Goal: Transaction & Acquisition: Purchase product/service

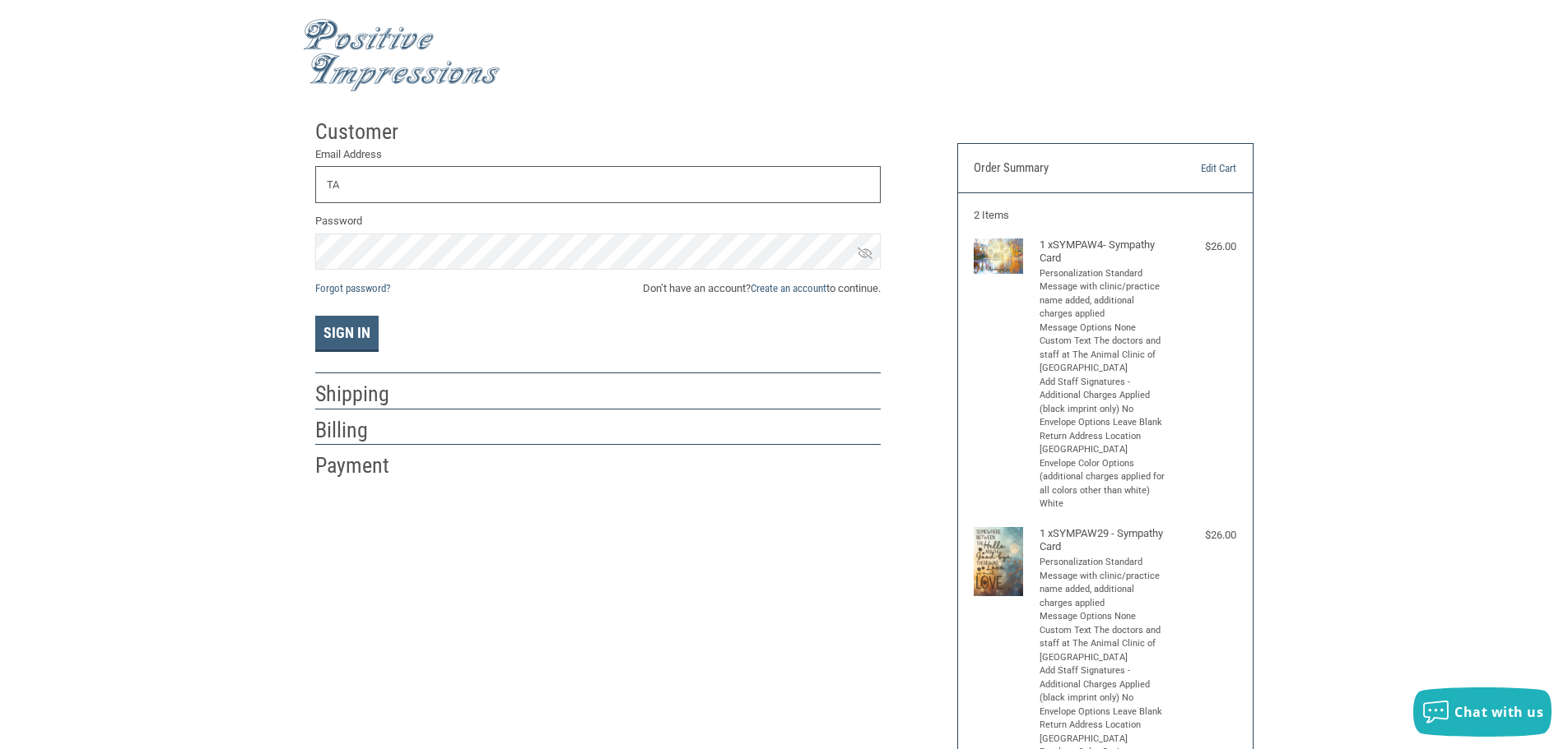
type input "T"
type input "[EMAIL_ADDRESS][DOMAIN_NAME]"
click at [772, 286] on link "Create an account" at bounding box center [788, 288] width 76 height 13
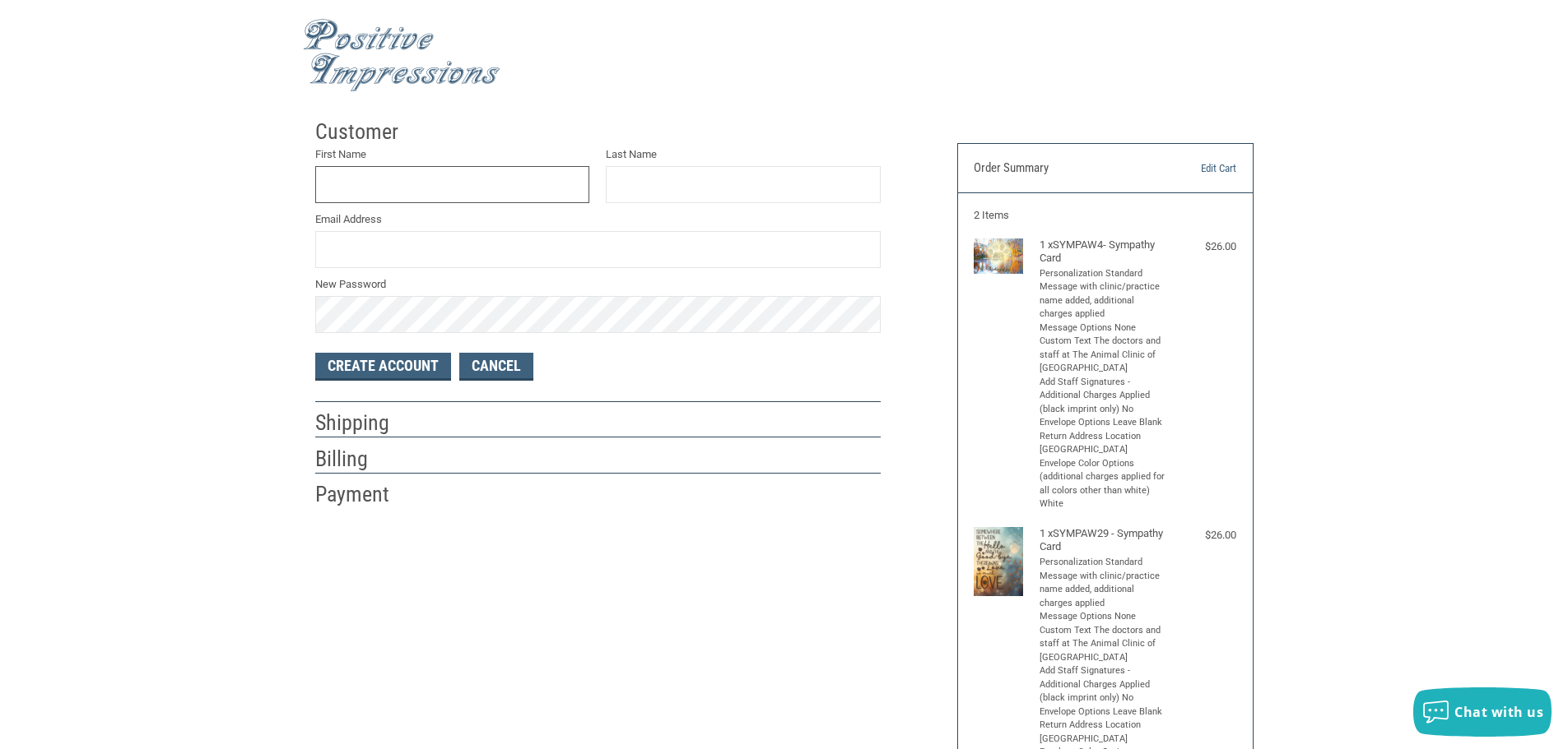
click at [371, 177] on input "First Name" at bounding box center [453, 185] width 274 height 37
type input "[PERSON_NAME]"
type input "[EMAIL_ADDRESS][DOMAIN_NAME]"
click at [345, 366] on button "Create Account" at bounding box center [383, 367] width 136 height 28
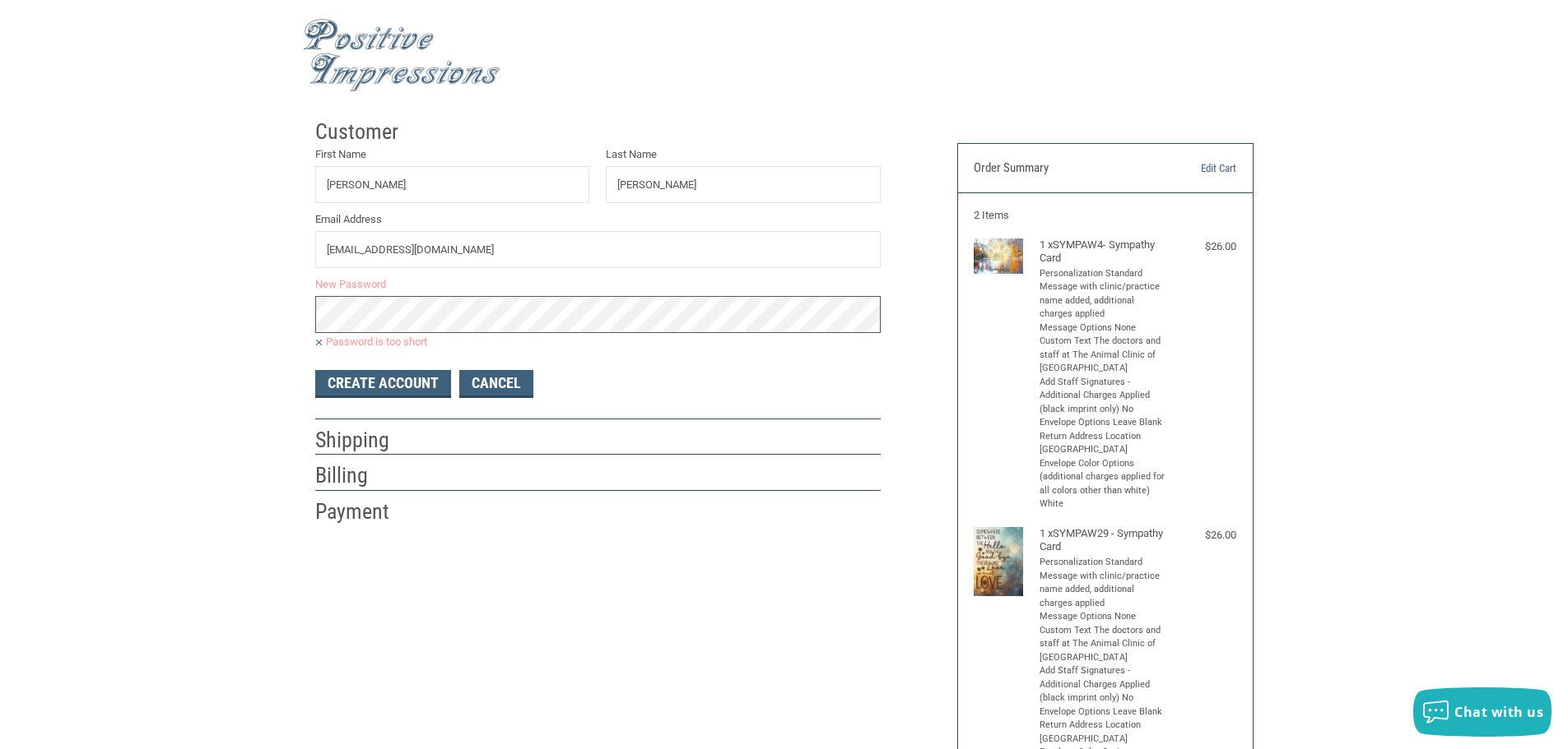
click at [179, 311] on div "Customer First Name [PERSON_NAME] Last Name [PERSON_NAME] Email Address [EMAIL_…" at bounding box center [784, 582] width 1568 height 942
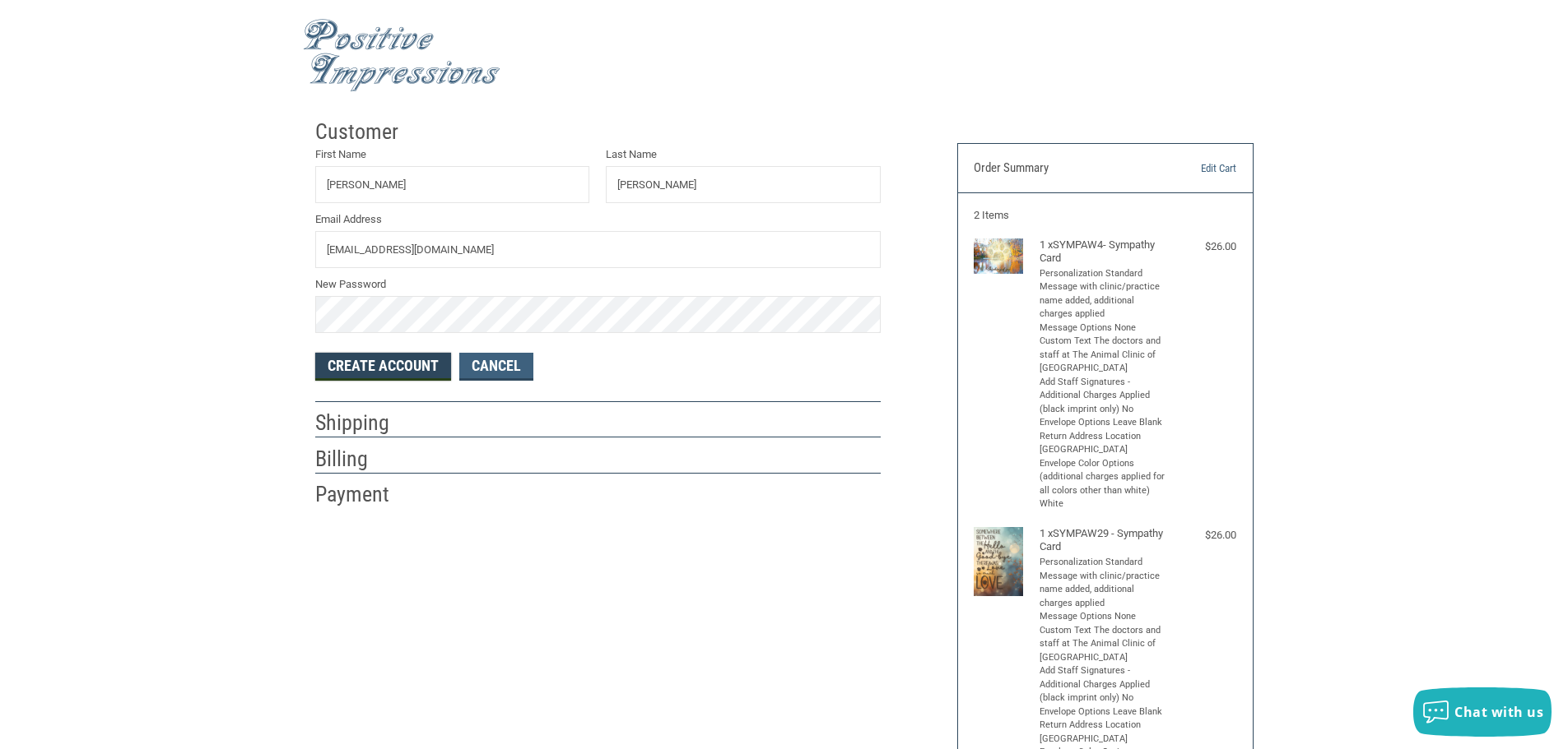
click at [373, 371] on button "Create Account" at bounding box center [383, 367] width 136 height 28
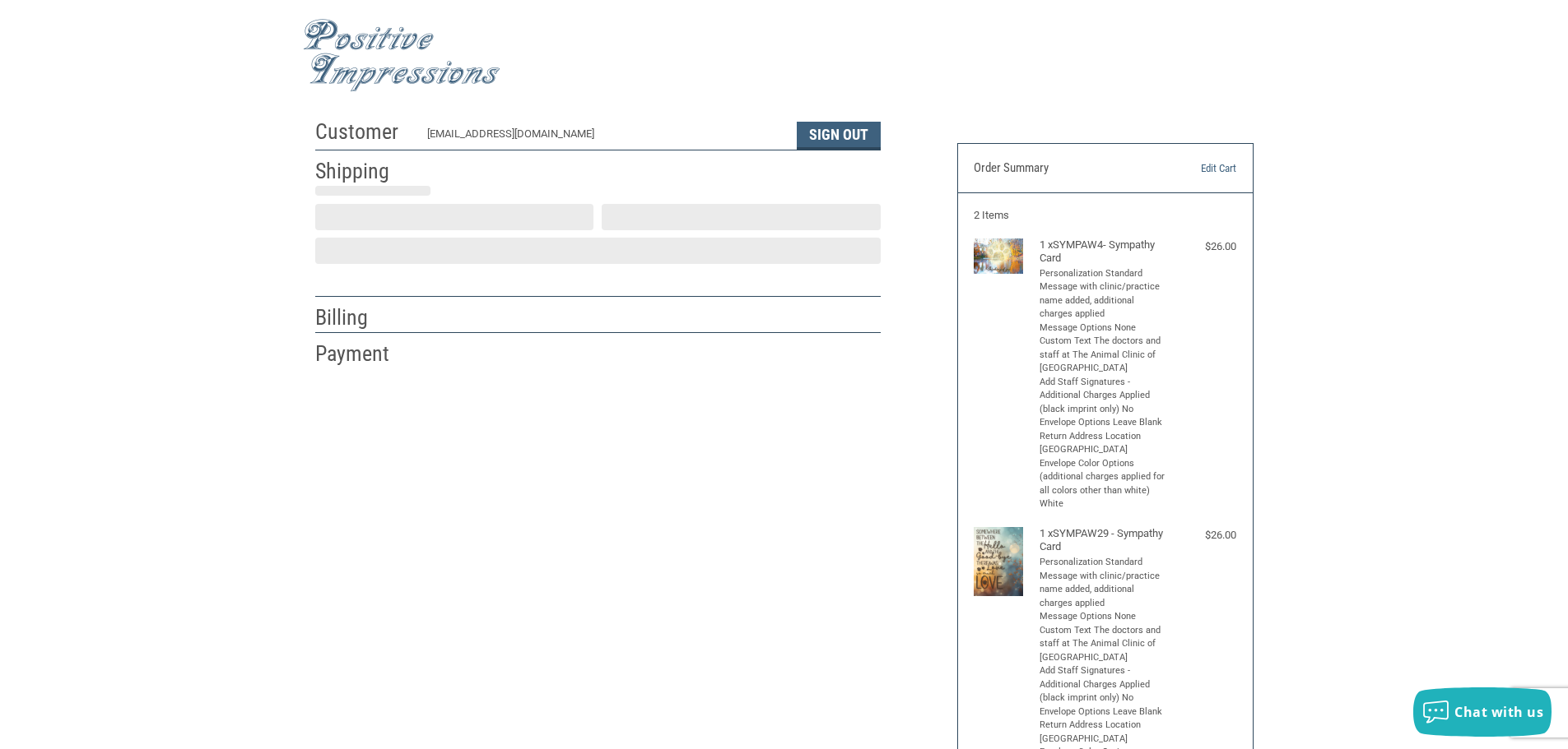
select select "US"
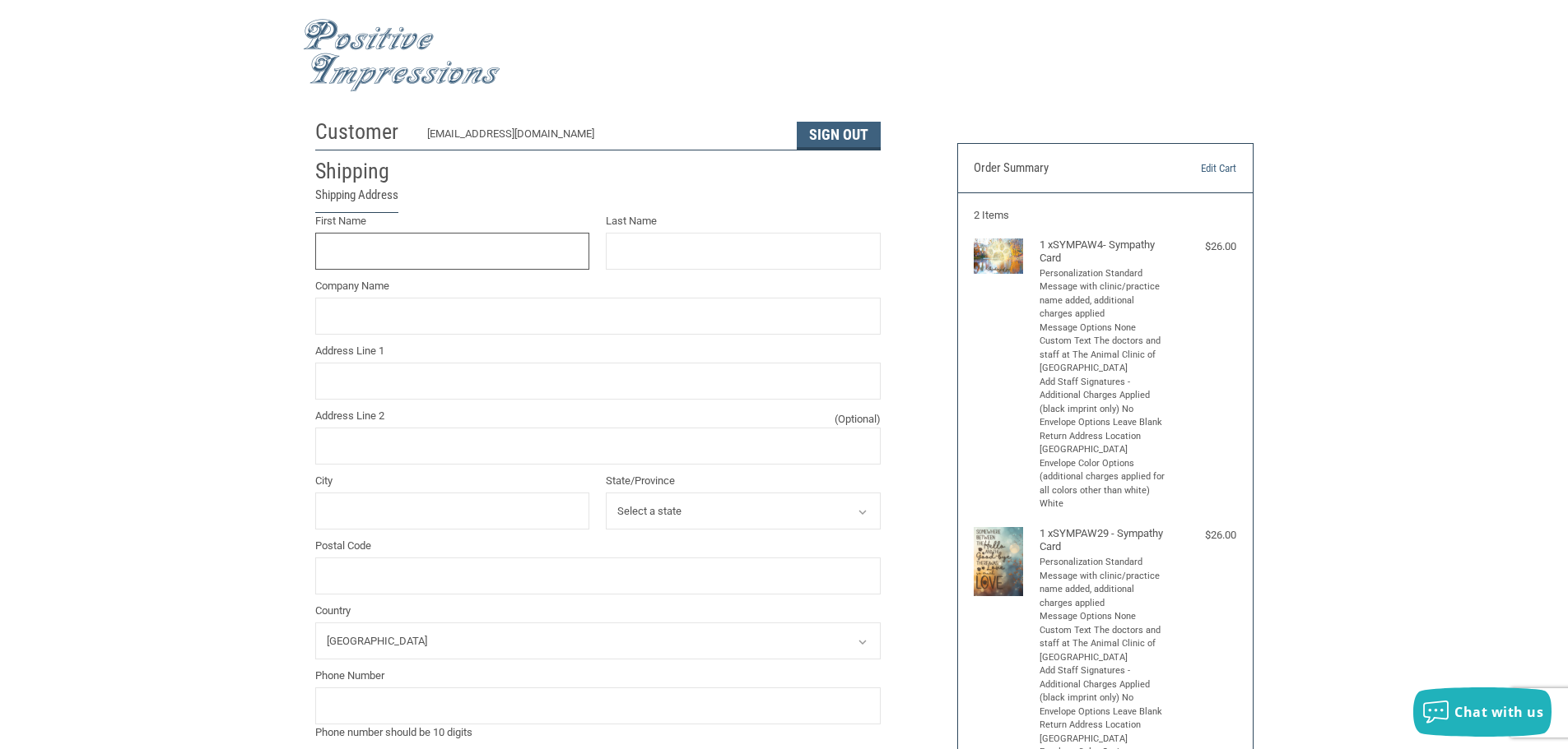
scroll to position [2, 0]
type input "[PERSON_NAME]"
type input "MISSION PET HEALTH"
type input "[STREET_ADDRESS]"
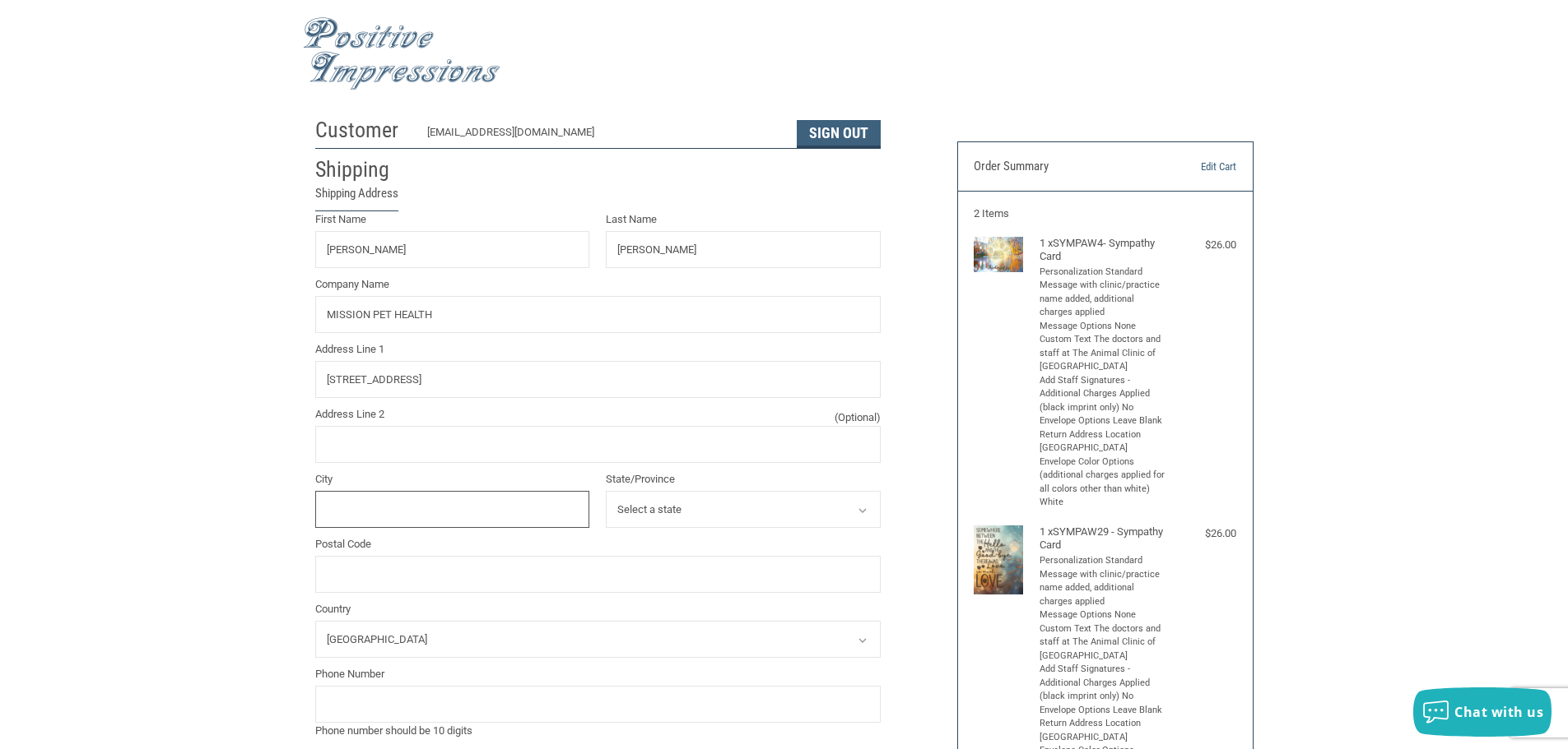
click at [350, 514] on input "City" at bounding box center [453, 510] width 274 height 37
type input "[PERSON_NAME]"
click at [768, 504] on select "Select a state [US_STATE] [US_STATE] [US_STATE] [US_STATE] [US_STATE] [US_STATE…" at bounding box center [743, 510] width 274 height 37
select select "MO"
click at [605, 492] on select "Select a state [US_STATE] [US_STATE] [US_STATE] [US_STATE] [US_STATE] [US_STATE…" at bounding box center [743, 510] width 274 height 37
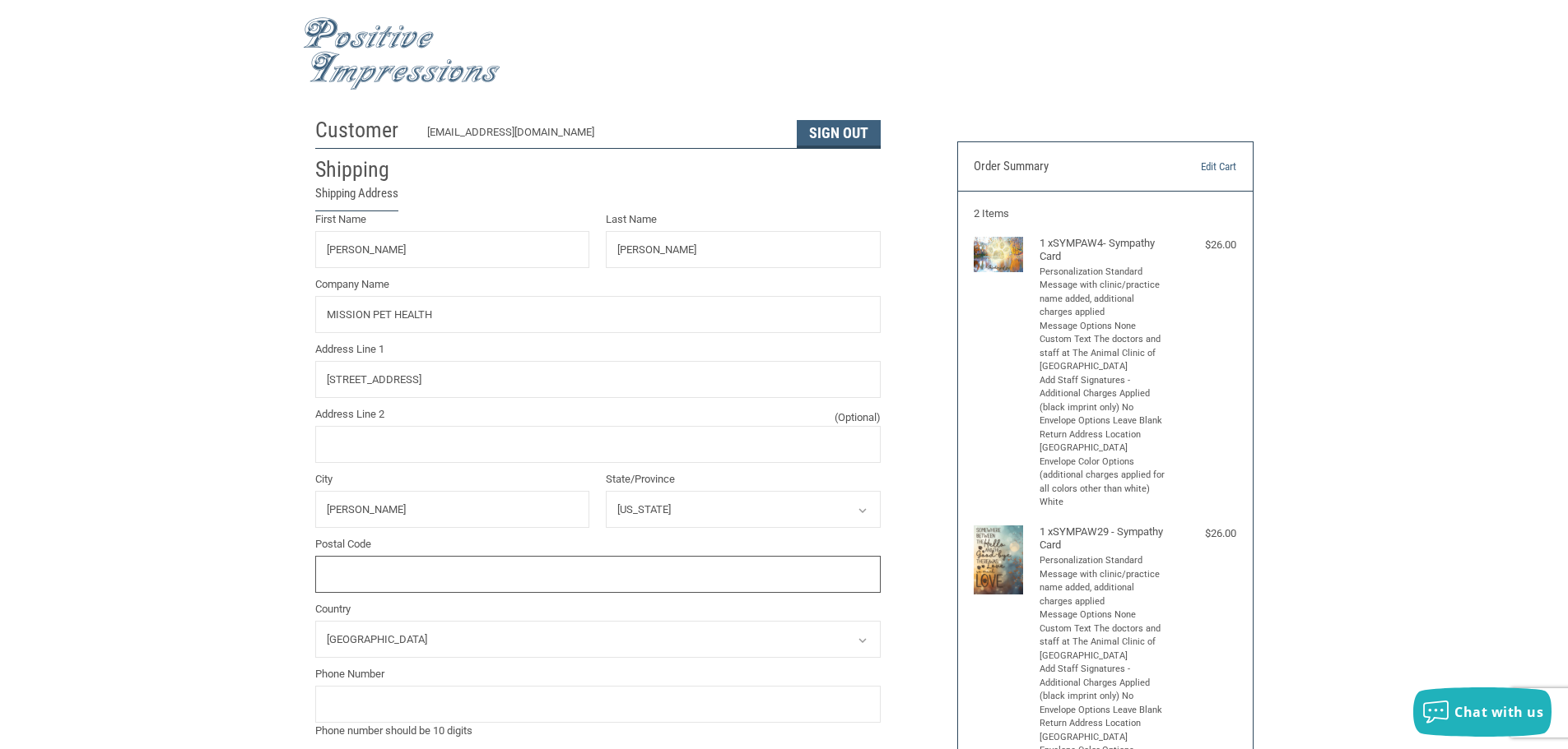
click at [380, 579] on input "Postal Code" at bounding box center [598, 575] width 565 height 37
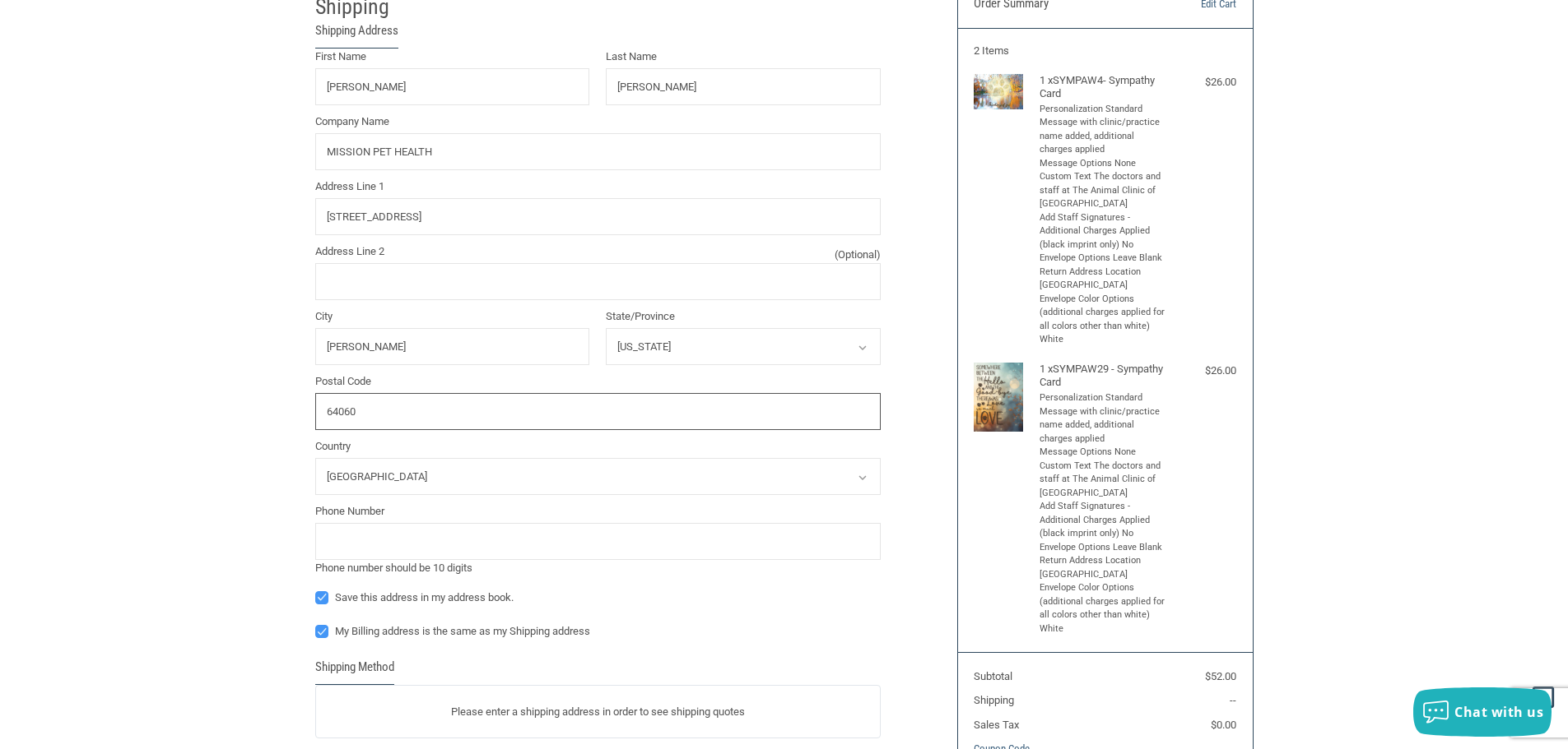
scroll to position [166, 0]
type input "64060"
click at [404, 535] on input "tel" at bounding box center [598, 540] width 565 height 37
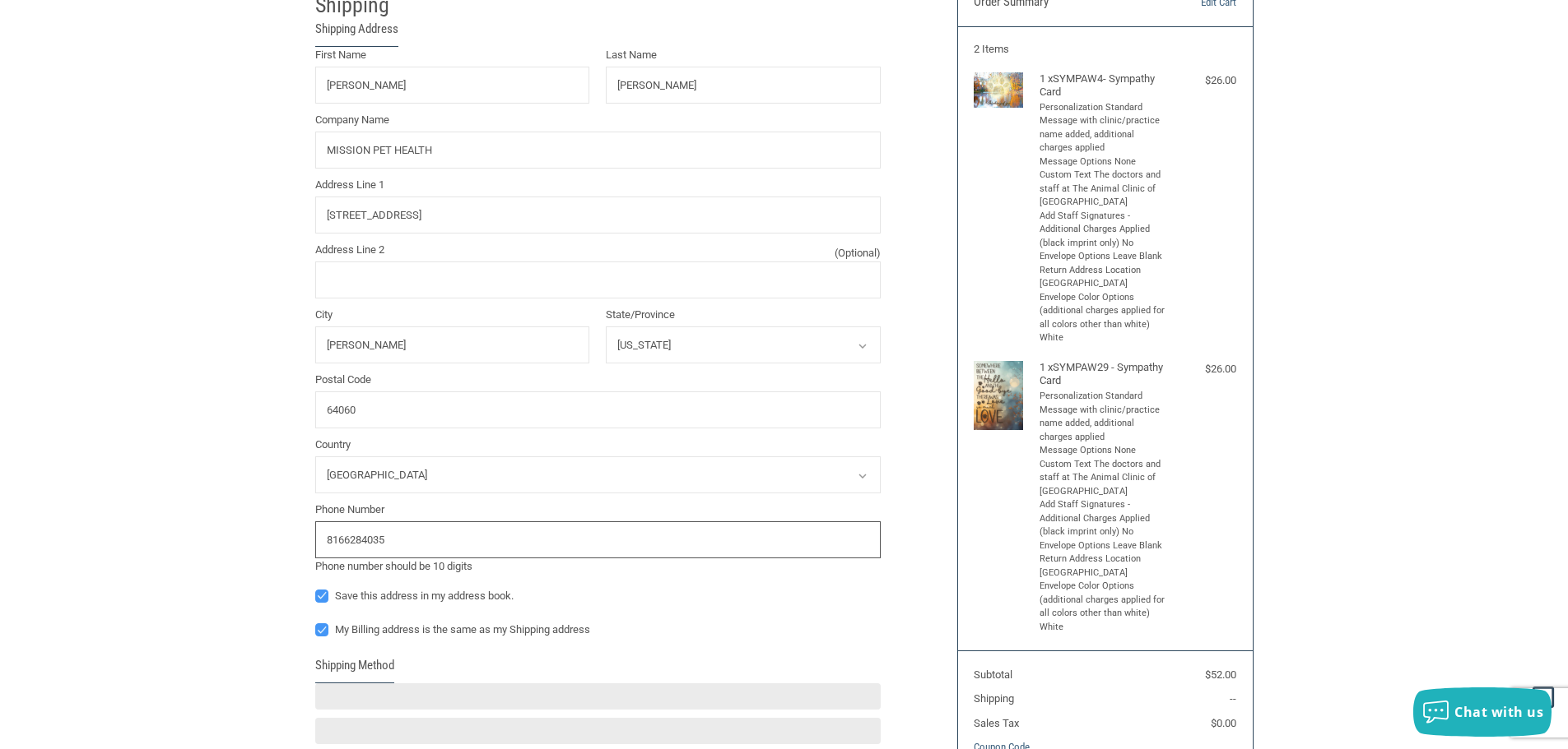
type input "8166284035"
click at [152, 588] on div "Customer [EMAIL_ADDRESS][DOMAIN_NAME] Sign Out Shipping Shipping Address First …" at bounding box center [784, 458] width 1568 height 1027
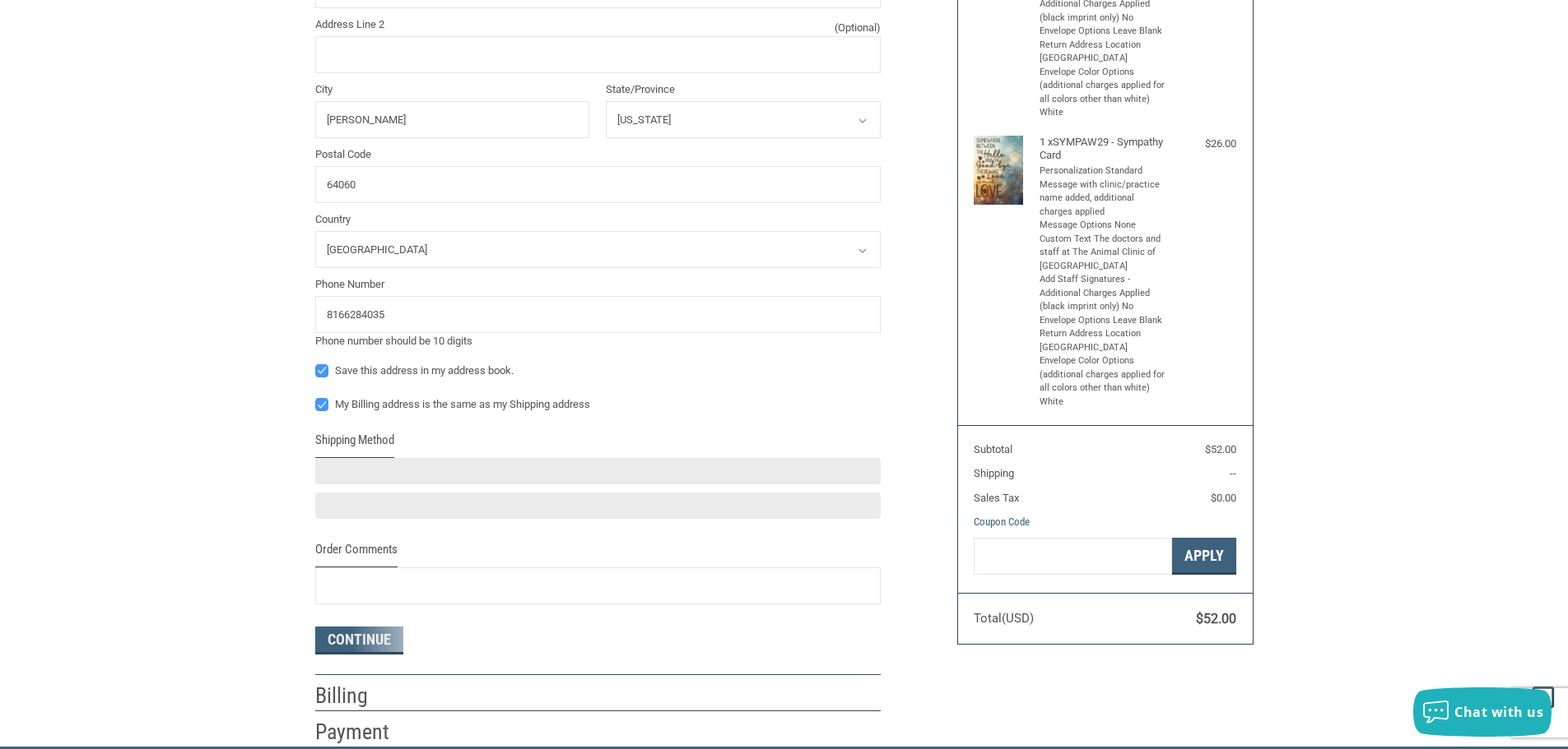
scroll to position [413, 0]
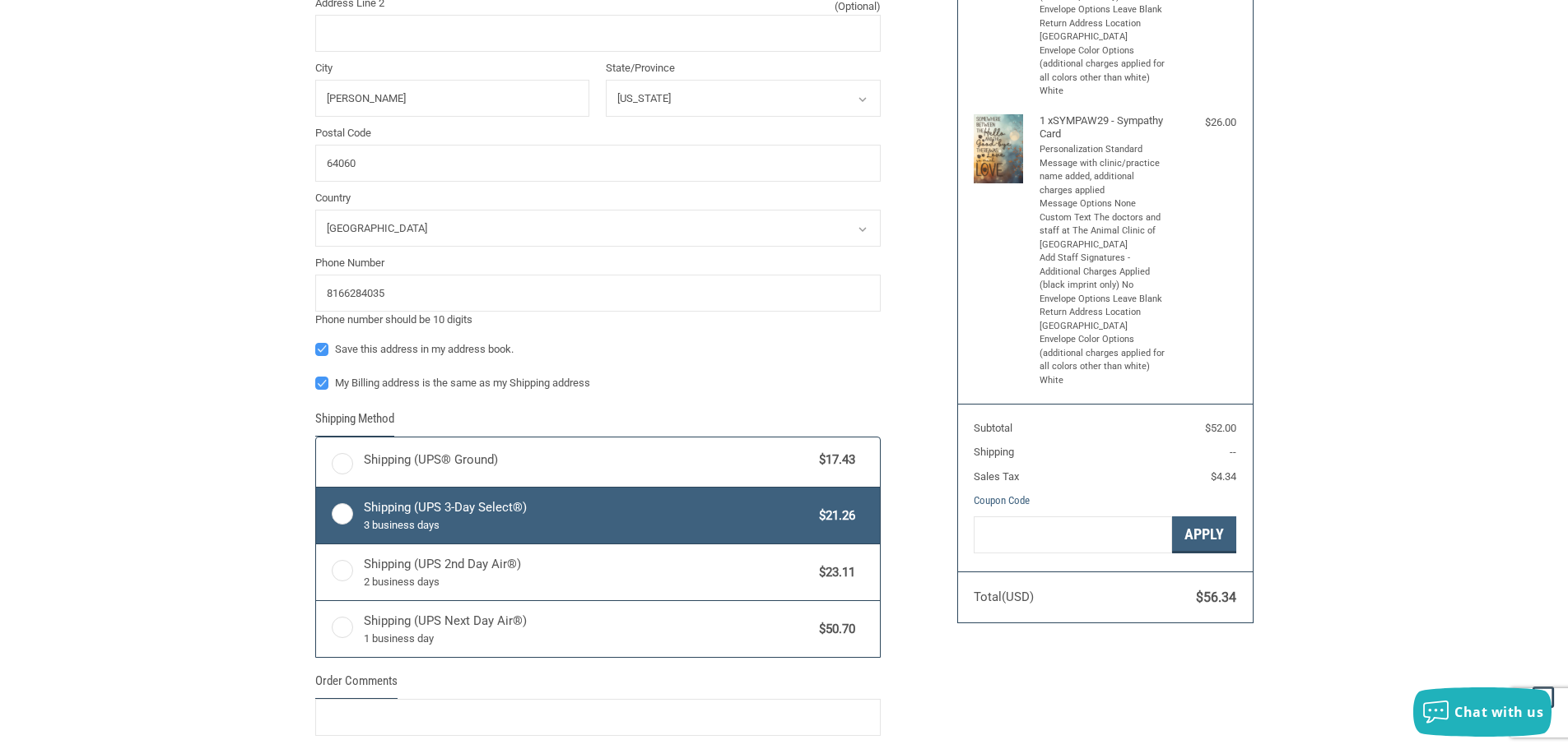
radio input "true"
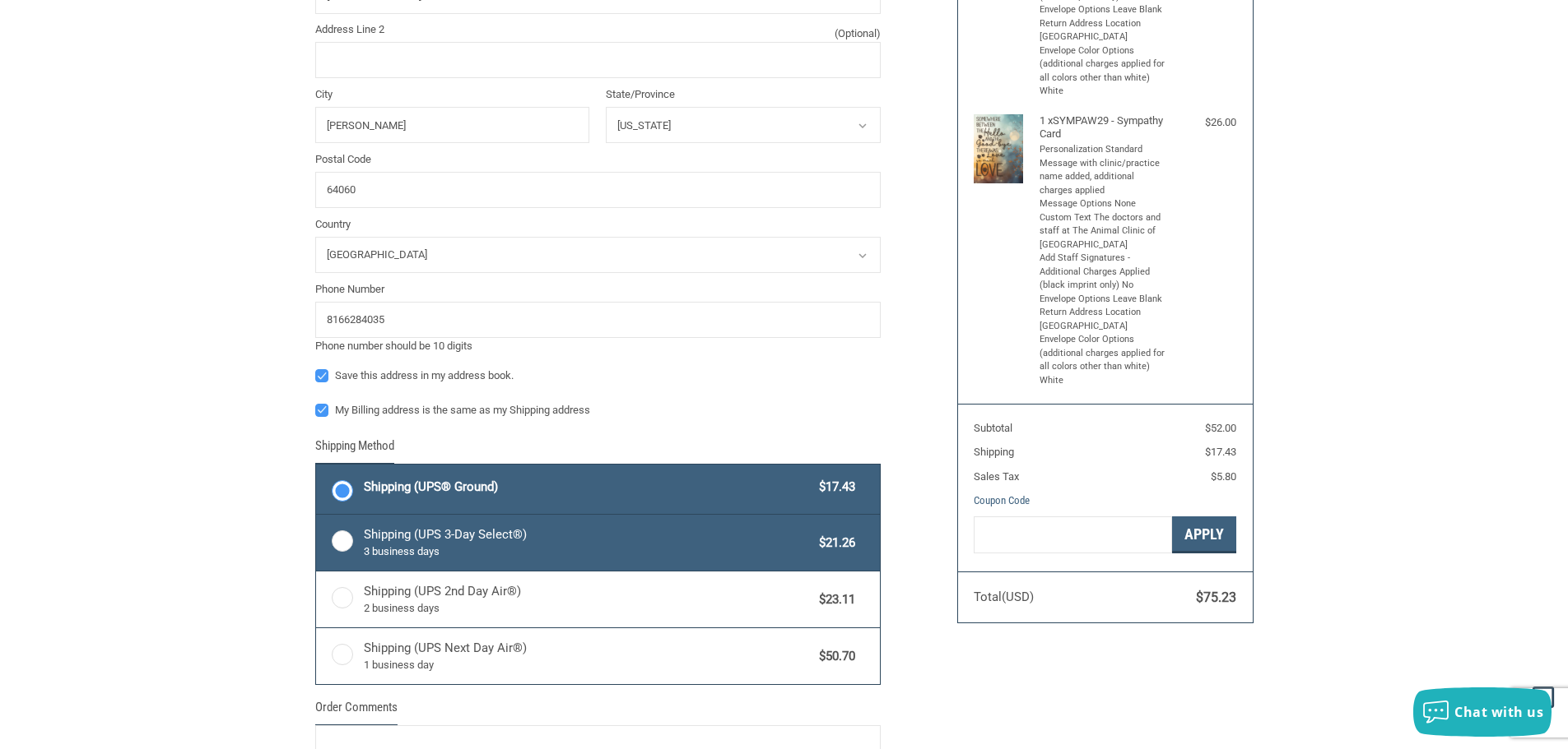
scroll to position [440, 0]
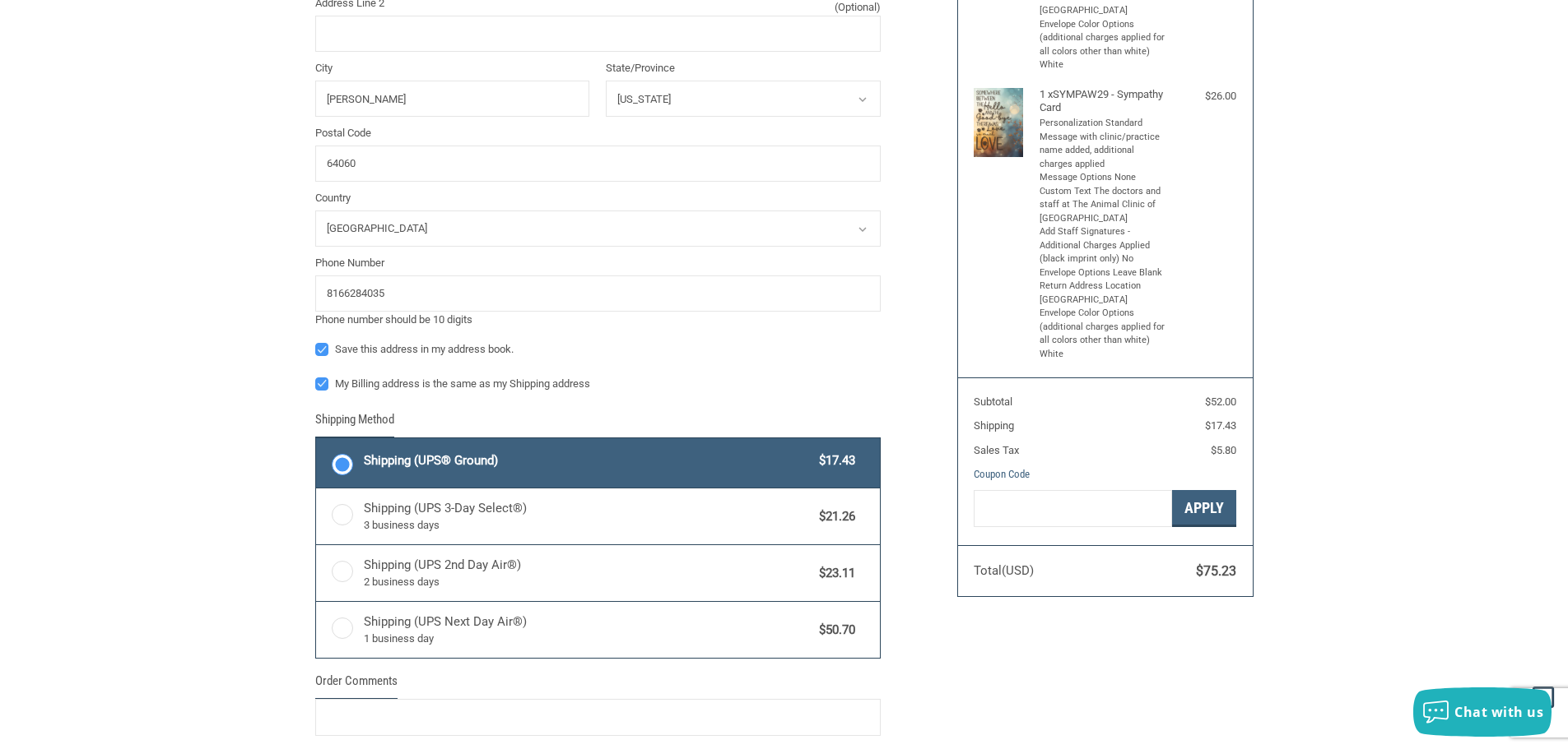
click at [680, 475] on label "Shipping (UPS® Ground) $17.43" at bounding box center [598, 463] width 564 height 50
click at [317, 441] on input "Shipping (UPS® Ground) $17.43" at bounding box center [316, 440] width 1 height 1
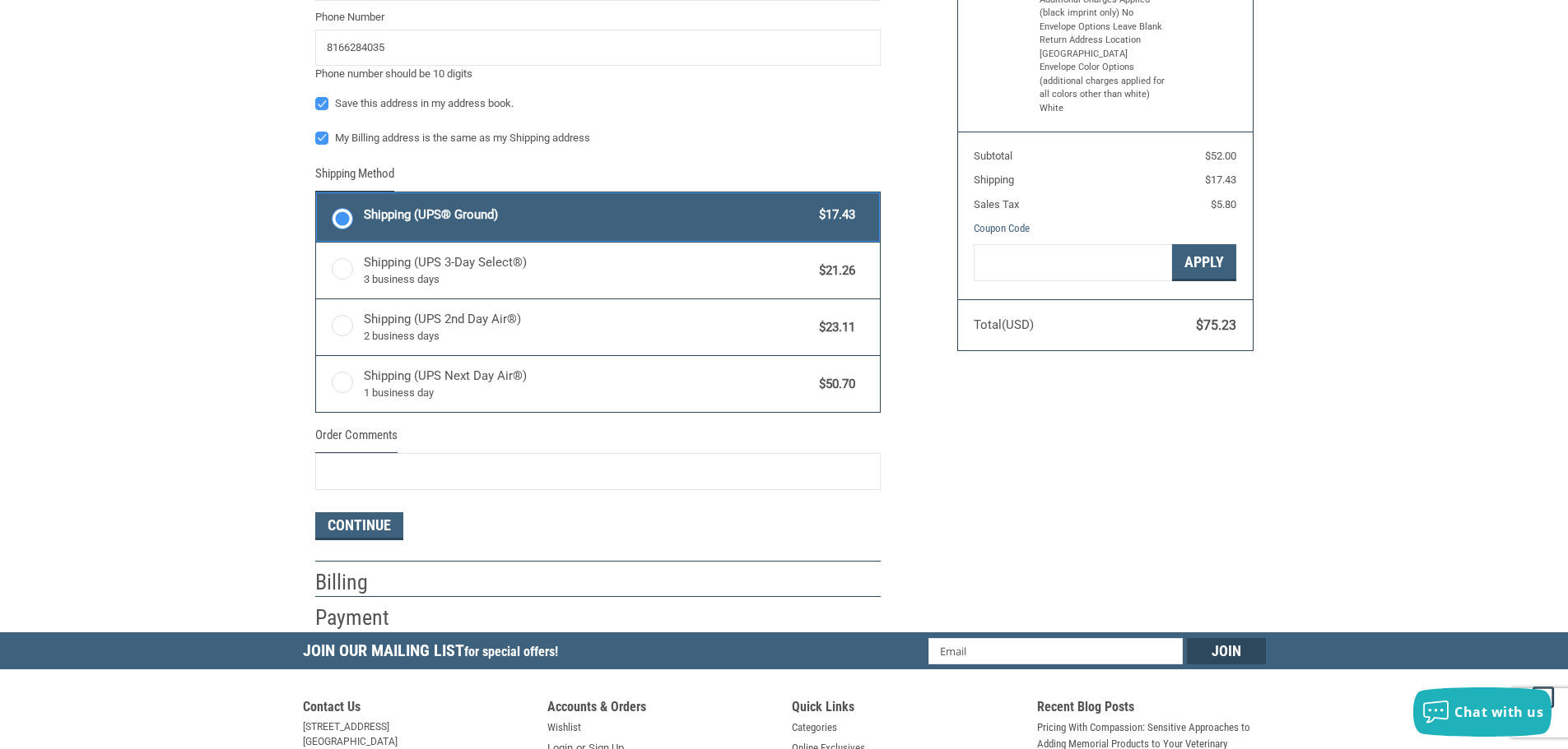
scroll to position [686, 0]
click at [367, 516] on button "Continue" at bounding box center [359, 525] width 88 height 28
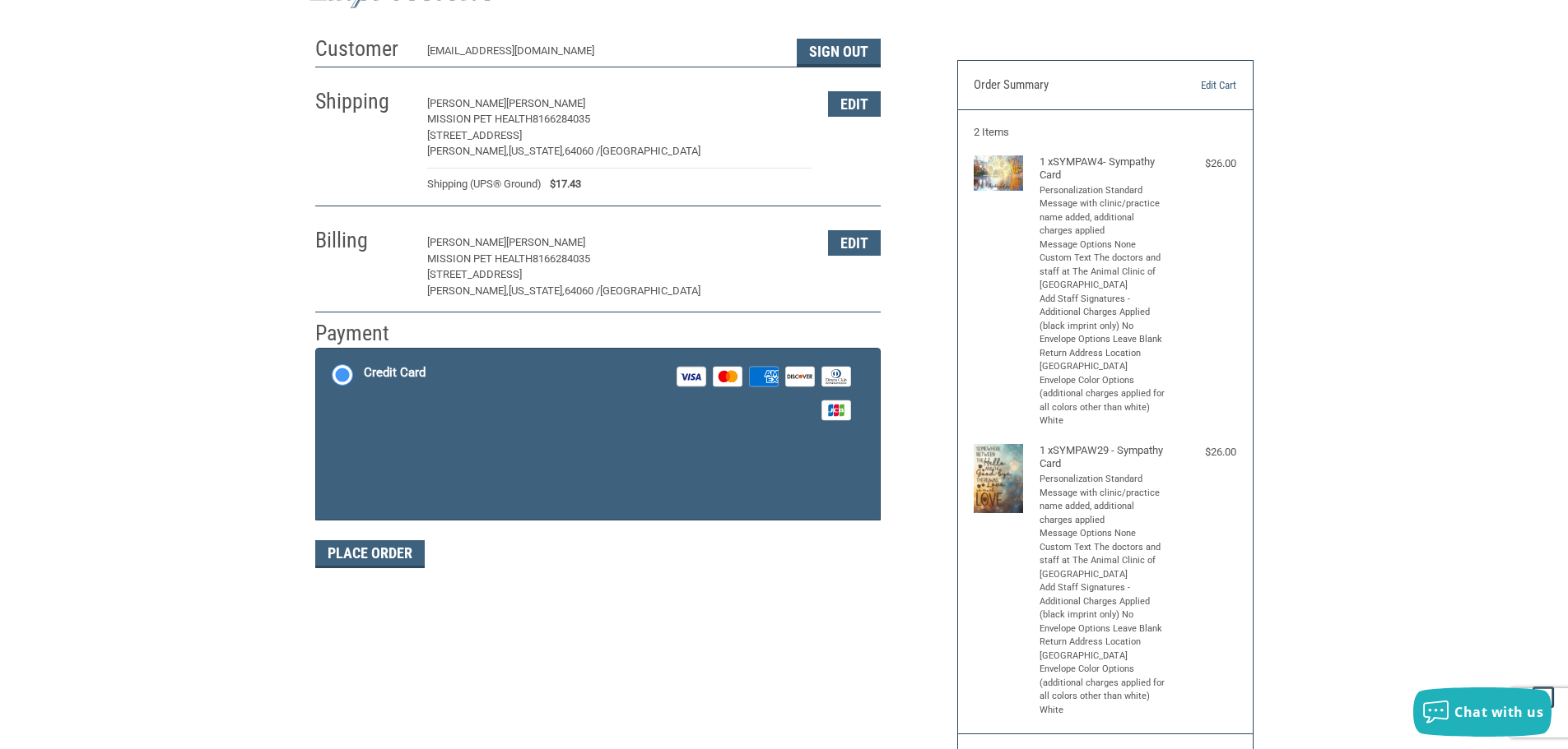
scroll to position [83, 0]
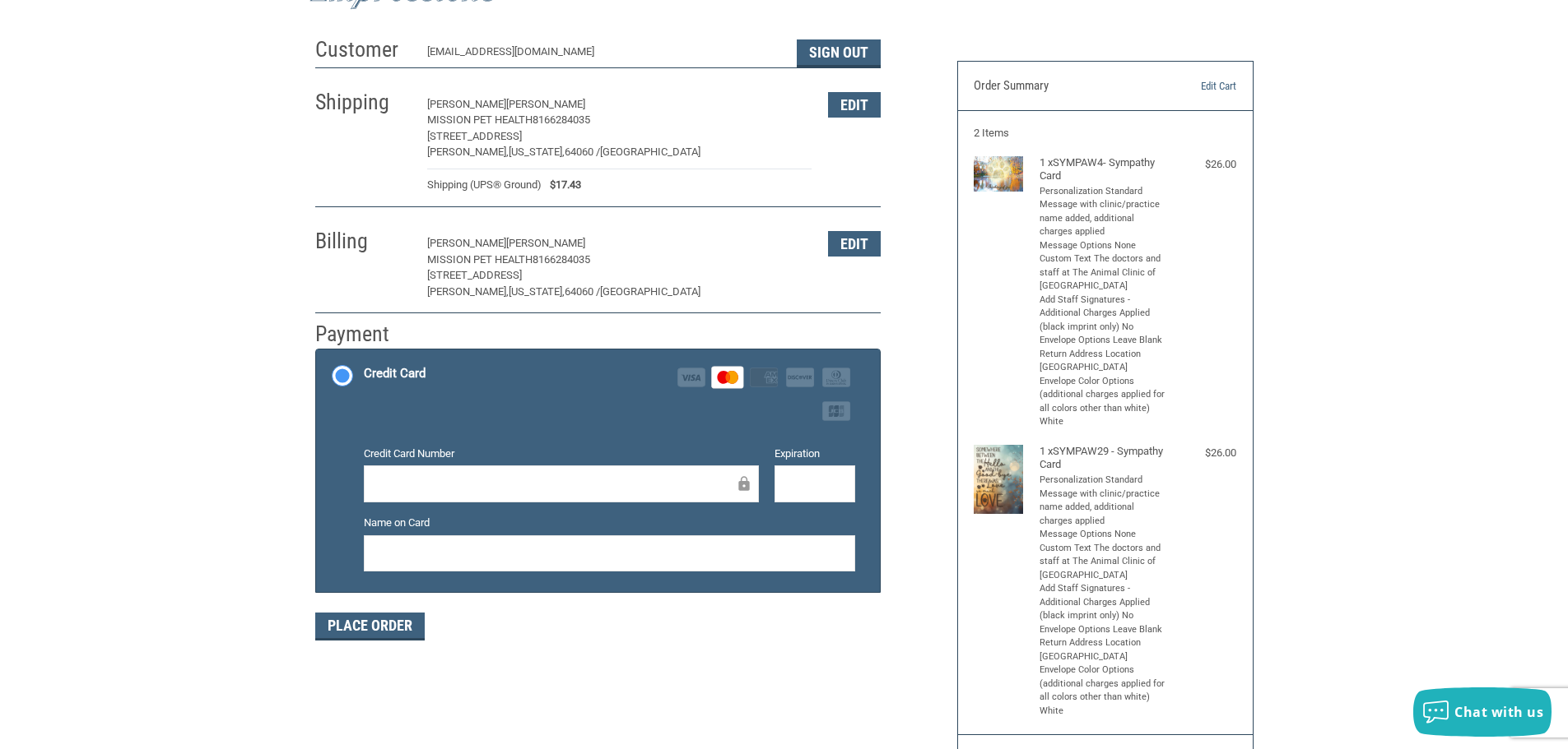
click at [784, 490] on div at bounding box center [815, 484] width 81 height 37
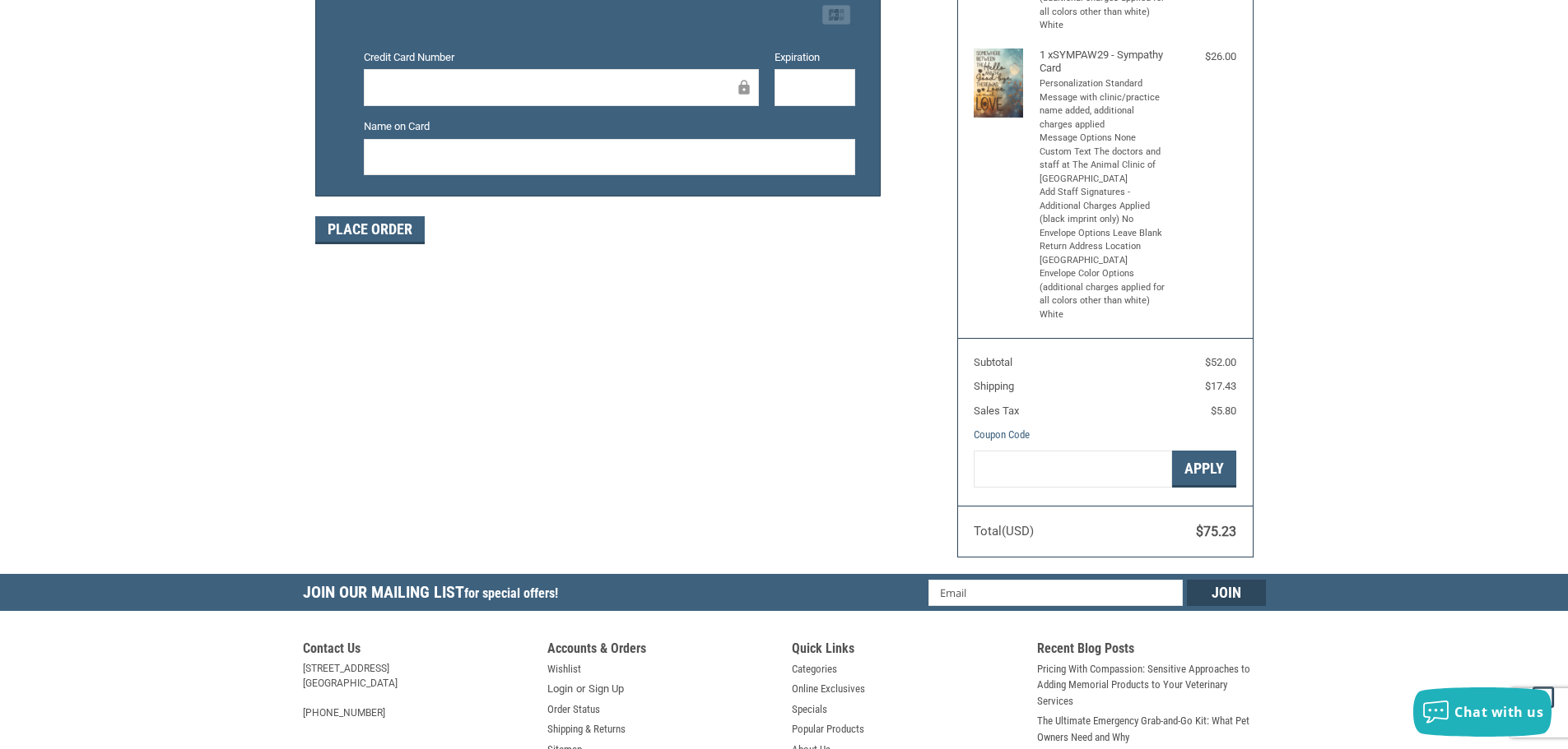
scroll to position [329, 0]
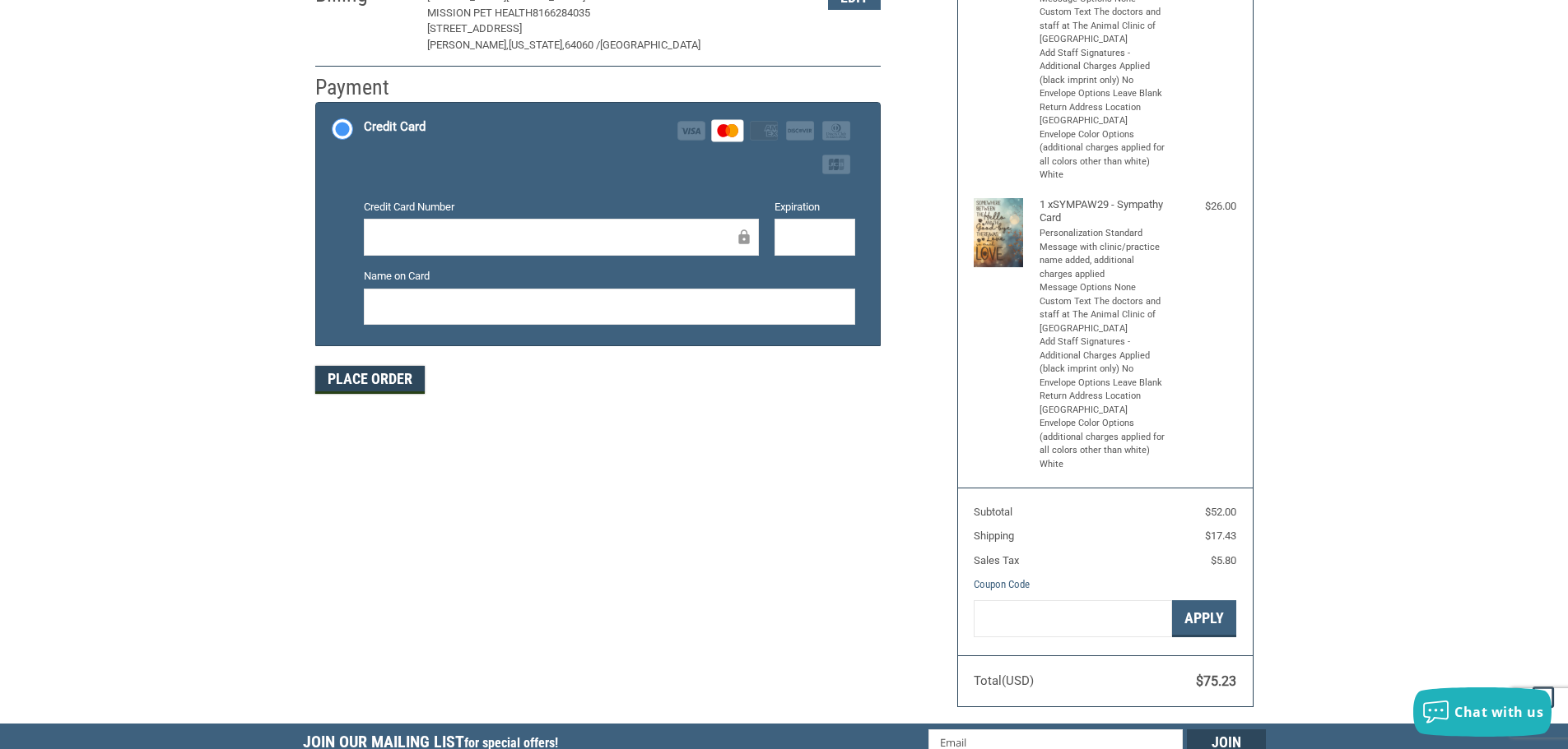
click at [392, 376] on button "Place Order" at bounding box center [370, 379] width 109 height 28
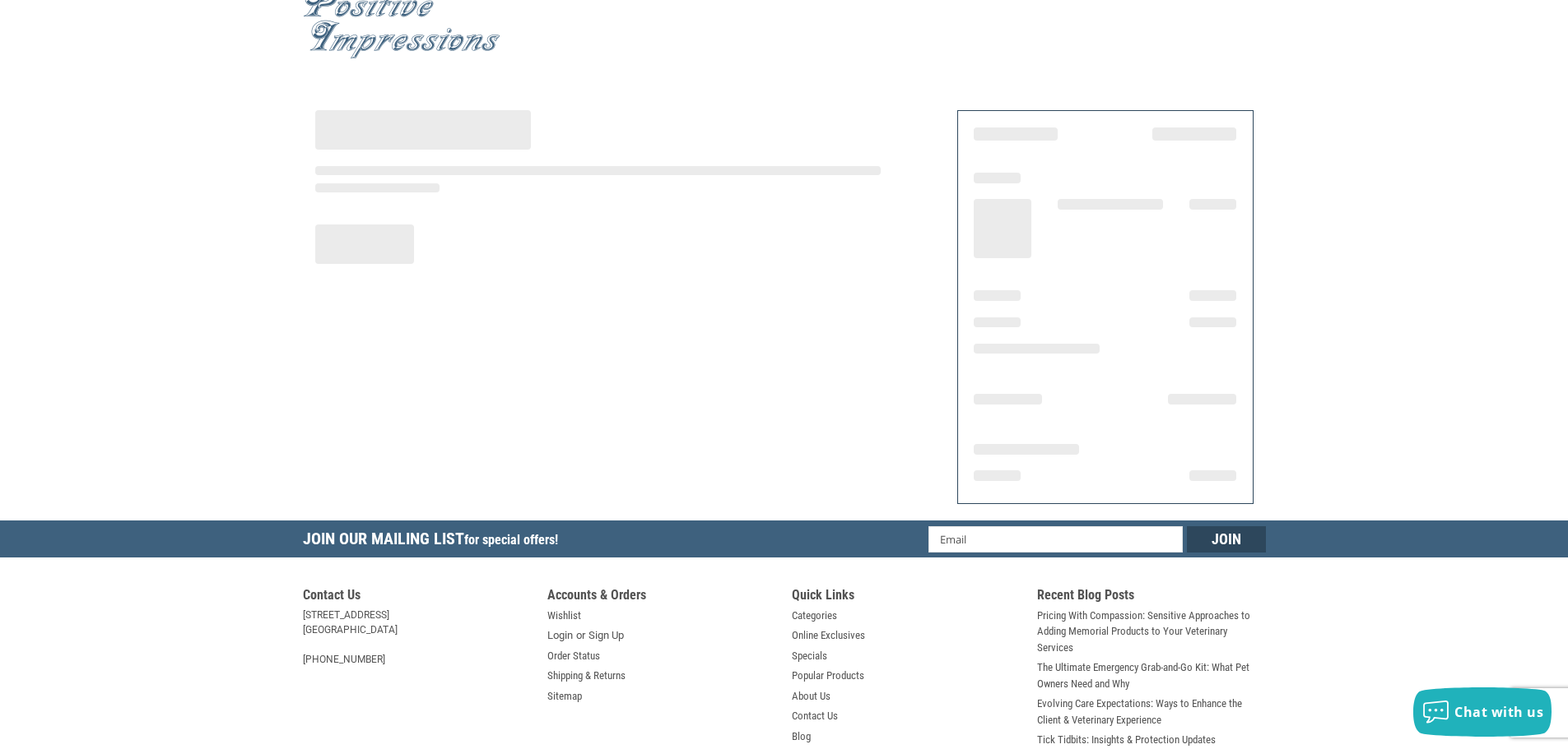
scroll to position [1, 0]
